Goal: Task Accomplishment & Management: Use online tool/utility

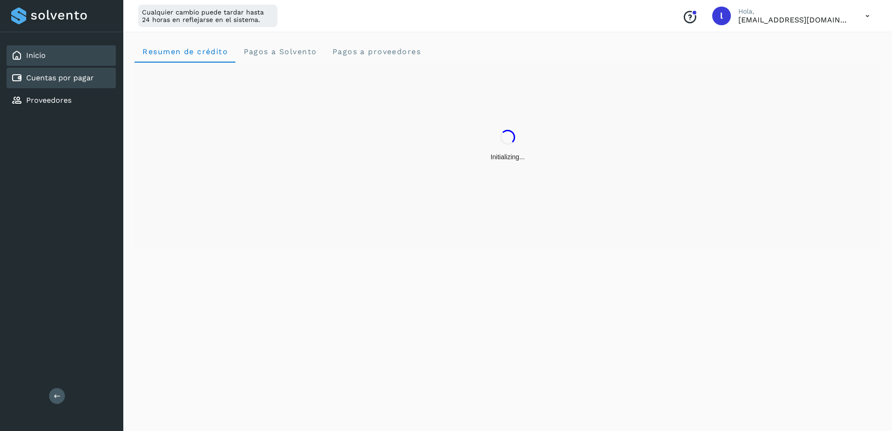
click at [54, 76] on link "Cuentas por pagar" at bounding box center [60, 77] width 68 height 9
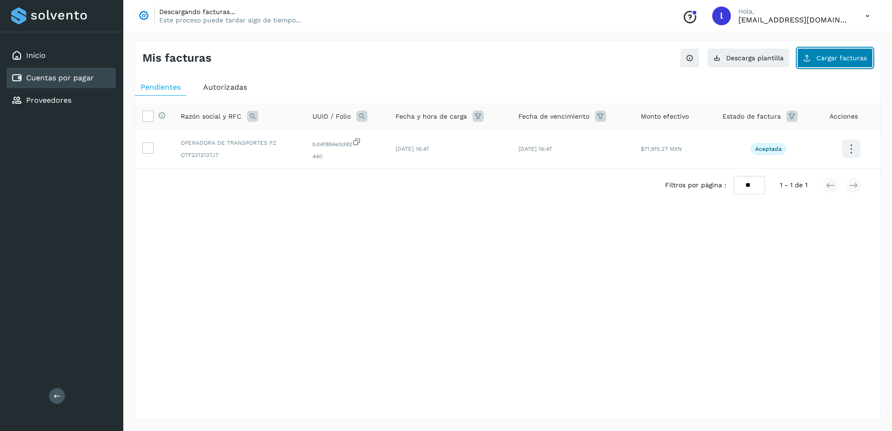
click at [840, 63] on button "Cargar facturas" at bounding box center [835, 58] width 76 height 20
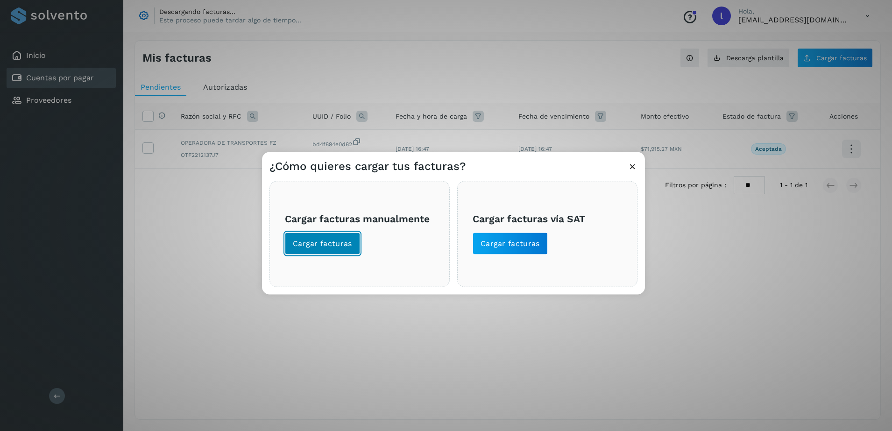
click at [338, 244] on span "Cargar facturas" at bounding box center [322, 243] width 59 height 10
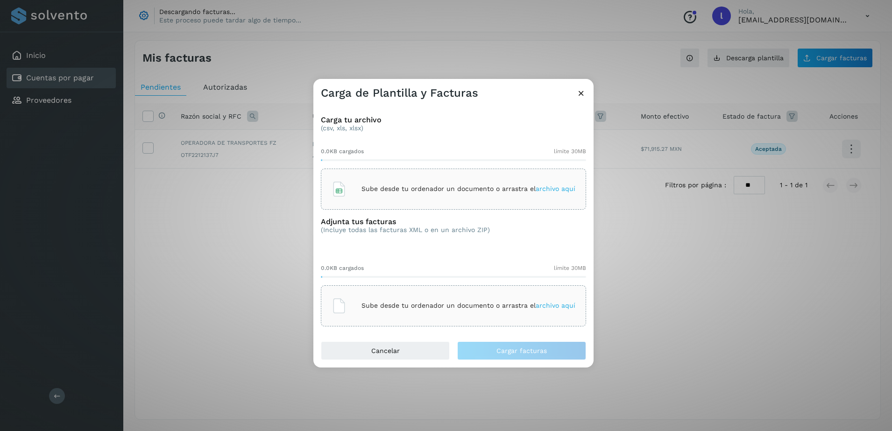
click at [552, 189] on span "archivo aquí" at bounding box center [555, 188] width 40 height 7
click at [444, 316] on div "Sube desde tu ordenador un documento o arrastra el archivo aquí" at bounding box center [453, 305] width 244 height 25
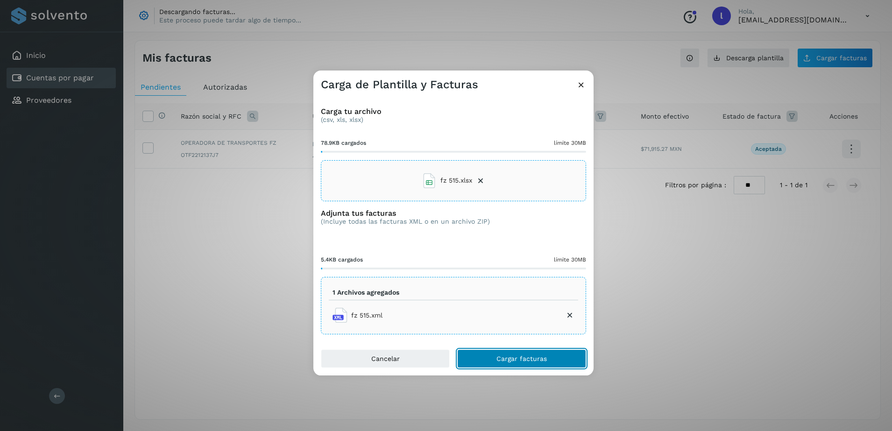
click at [518, 359] on span "Cargar facturas" at bounding box center [521, 358] width 50 height 7
